Goal: Transaction & Acquisition: Obtain resource

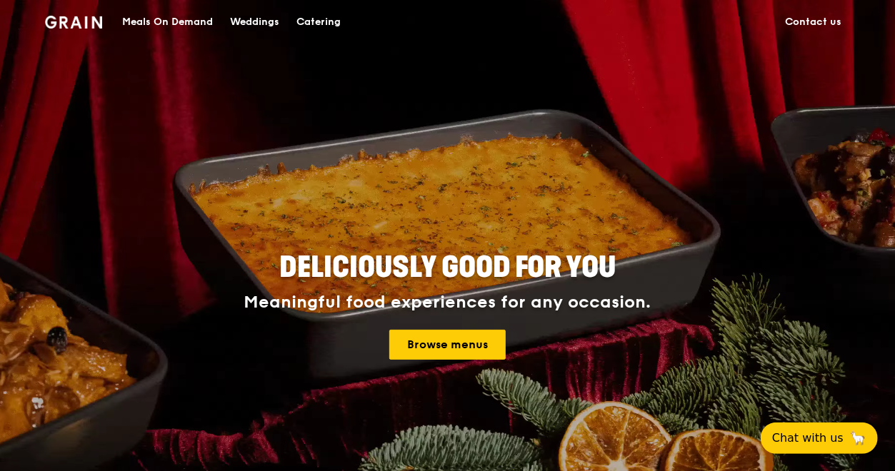
click at [329, 18] on div "Catering" at bounding box center [318, 22] width 44 height 43
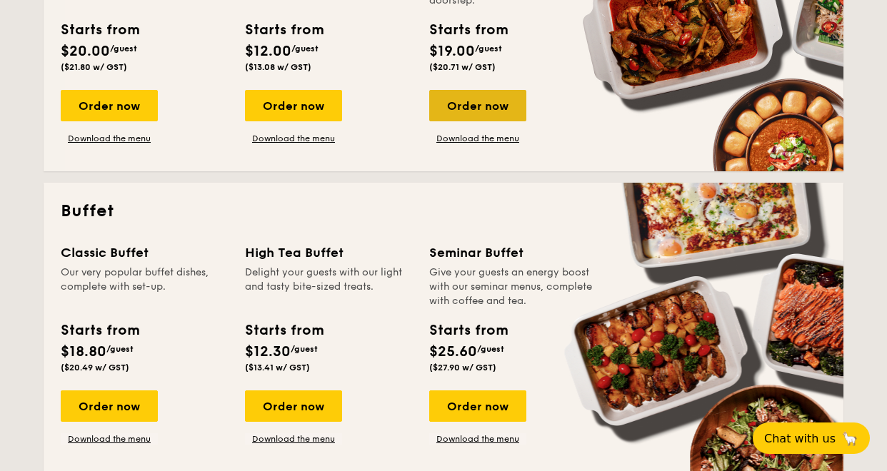
scroll to position [286, 0]
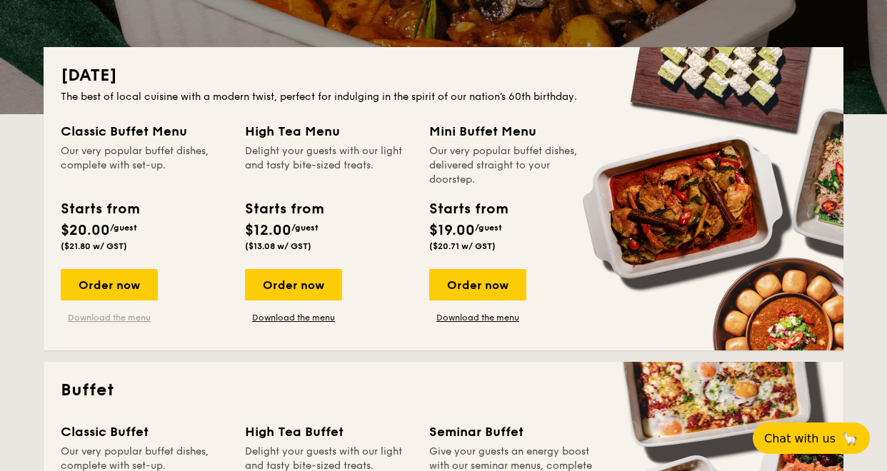
click at [116, 319] on link "Download the menu" at bounding box center [109, 317] width 97 height 11
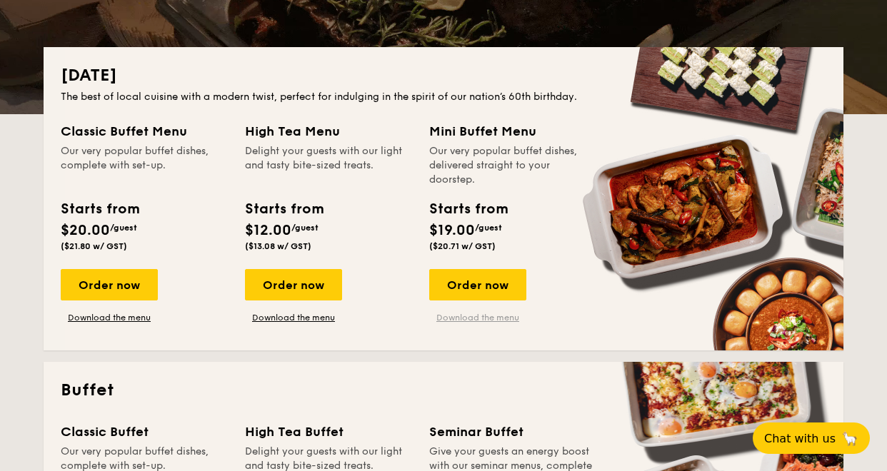
click at [453, 313] on link "Download the menu" at bounding box center [477, 317] width 97 height 11
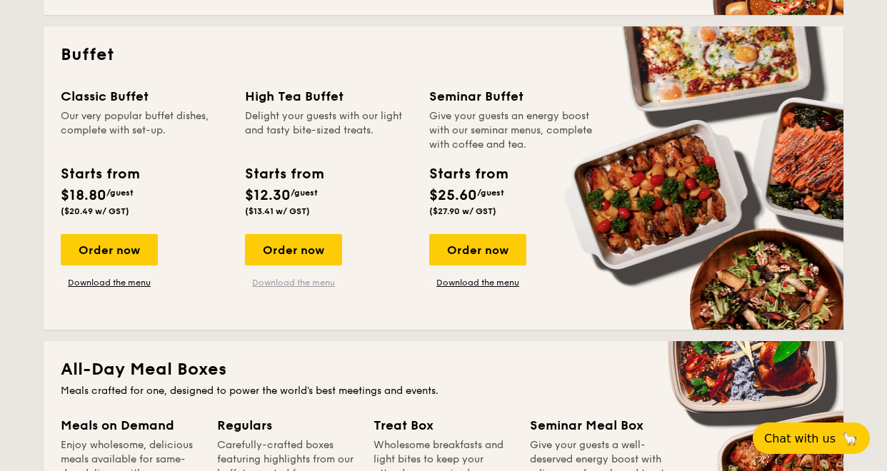
scroll to position [643, 0]
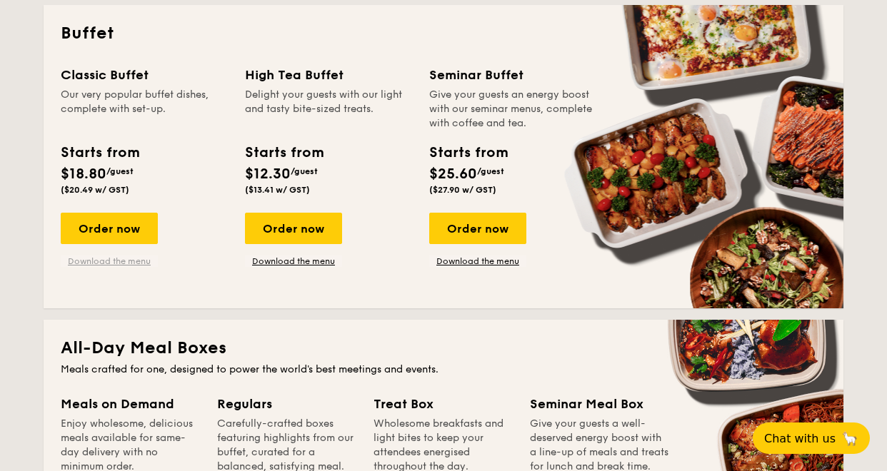
click at [121, 260] on link "Download the menu" at bounding box center [109, 261] width 97 height 11
